Goal: Browse casually

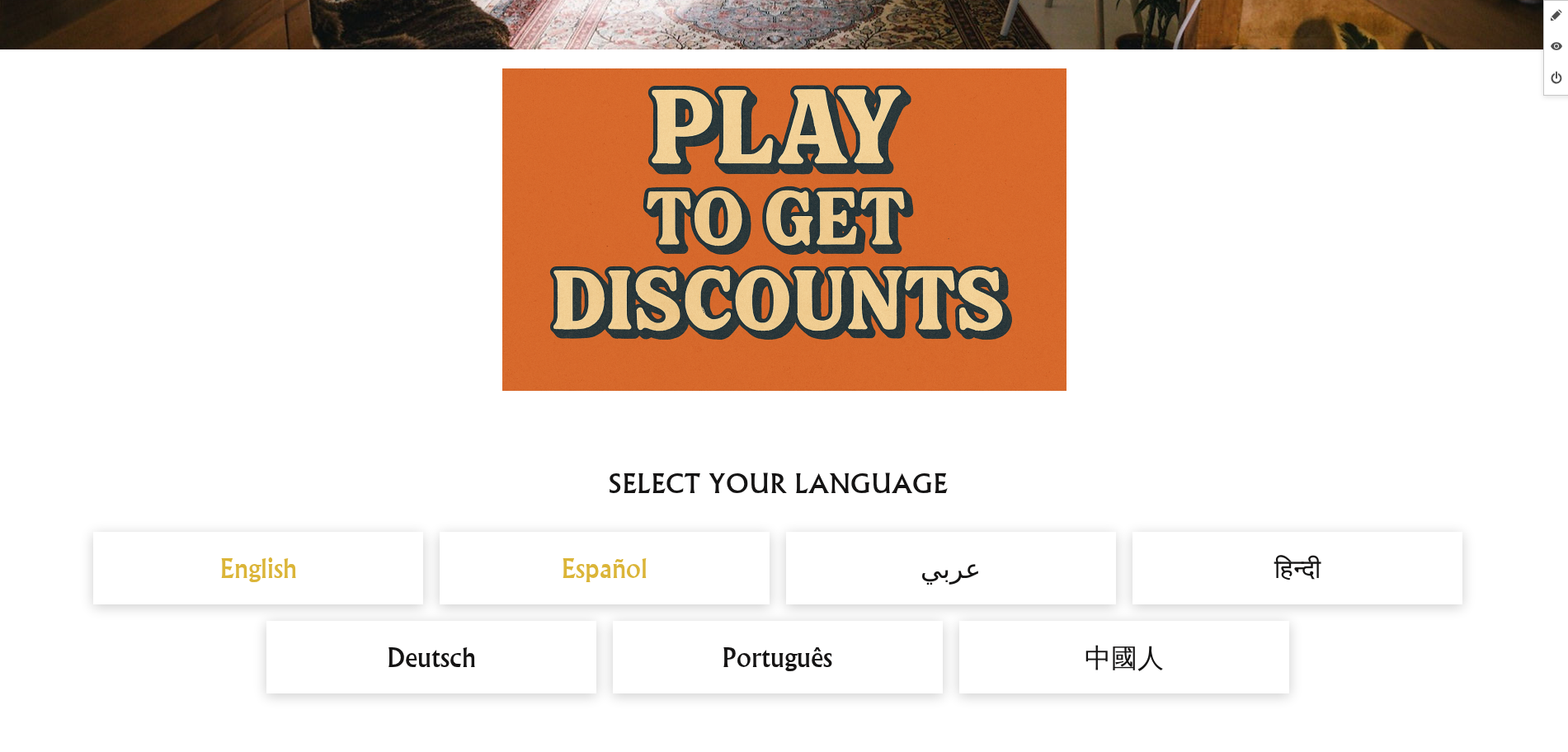
scroll to position [1237, 0]
click at [851, 238] on img at bounding box center [784, 229] width 564 height 323
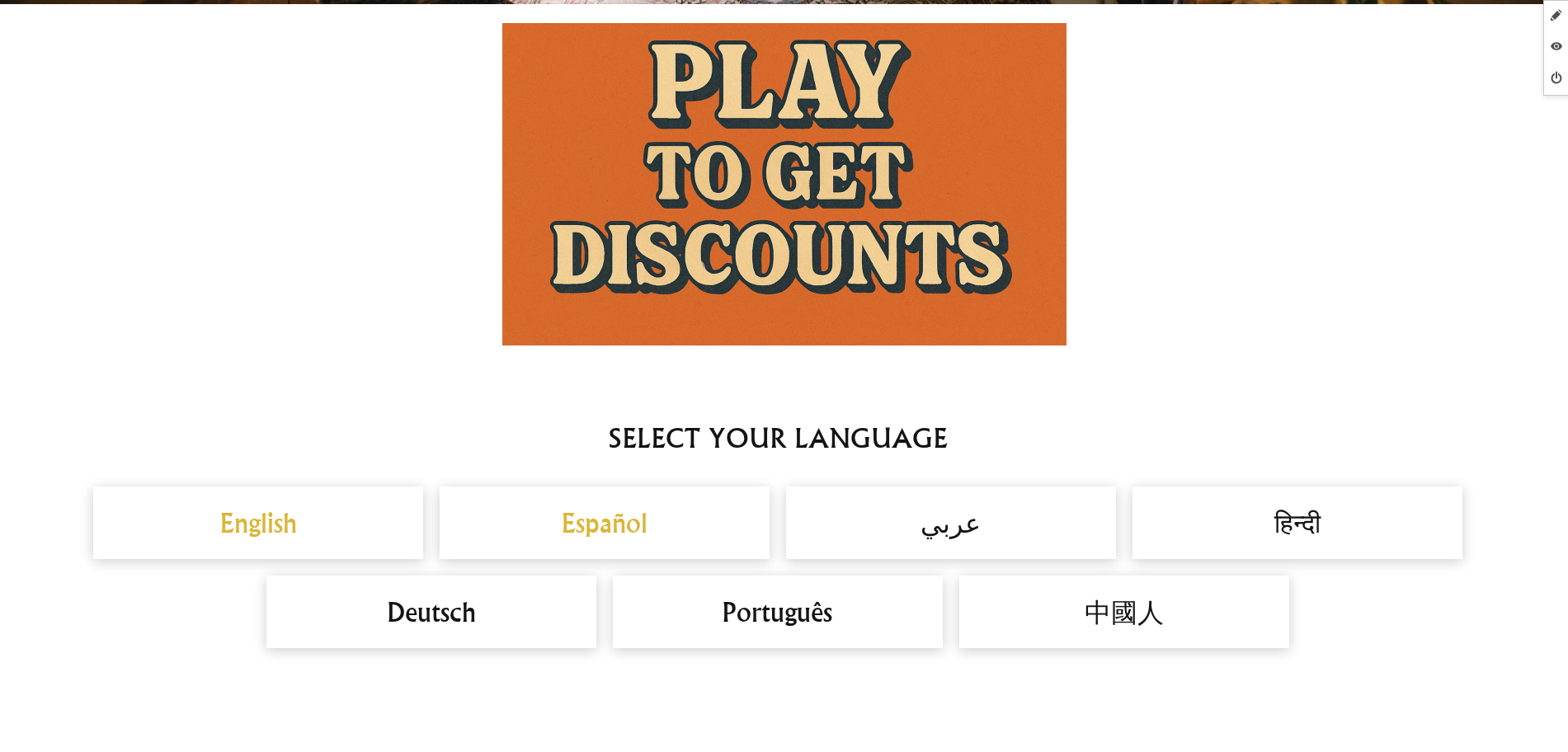
scroll to position [0, 0]
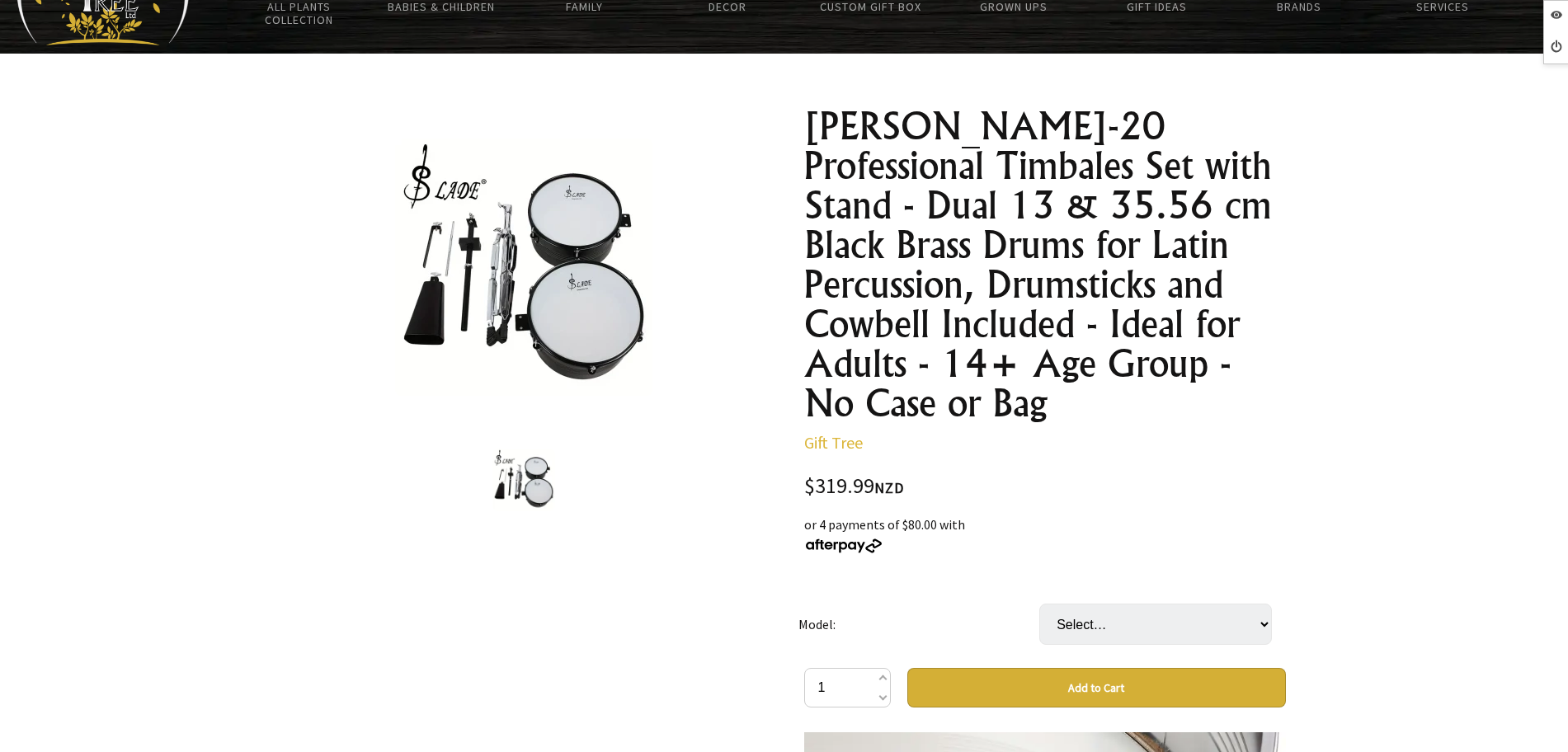
scroll to position [103, 0]
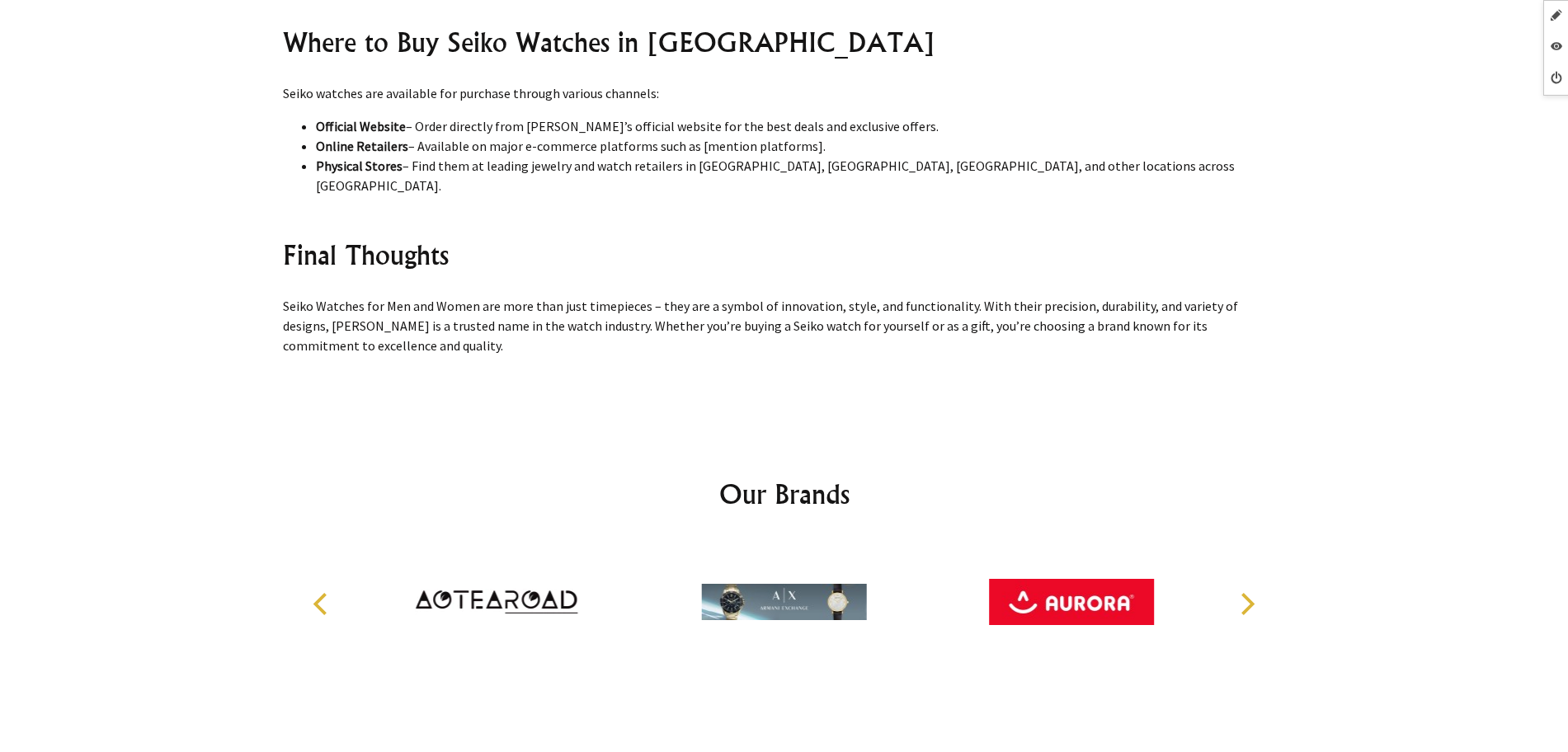
scroll to position [2574, 0]
